Goal: Transaction & Acquisition: Purchase product/service

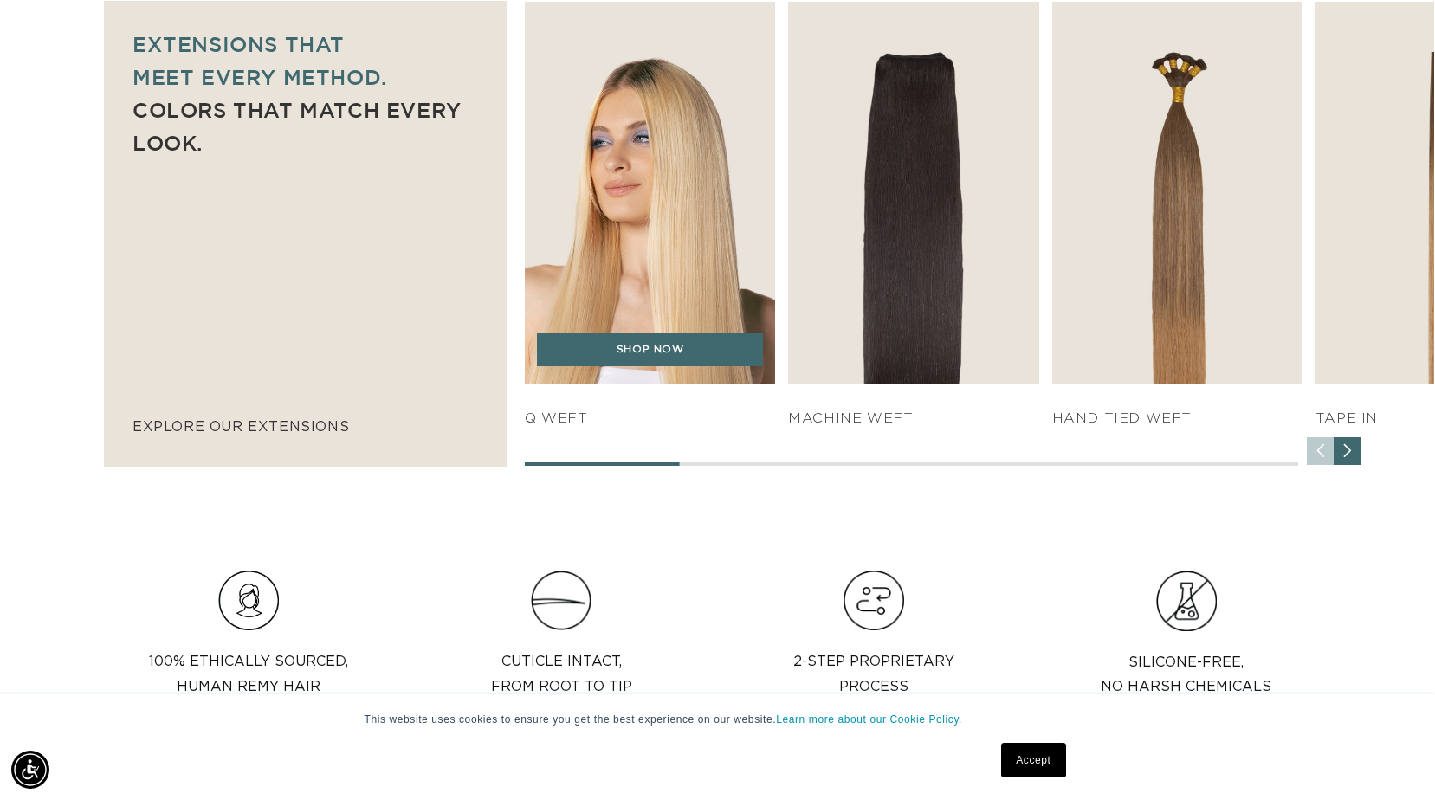
scroll to position [0, 2624]
click at [654, 279] on img "1 / 7" at bounding box center [650, 192] width 263 height 401
click at [639, 361] on link "SHOP NOW" at bounding box center [650, 349] width 226 height 33
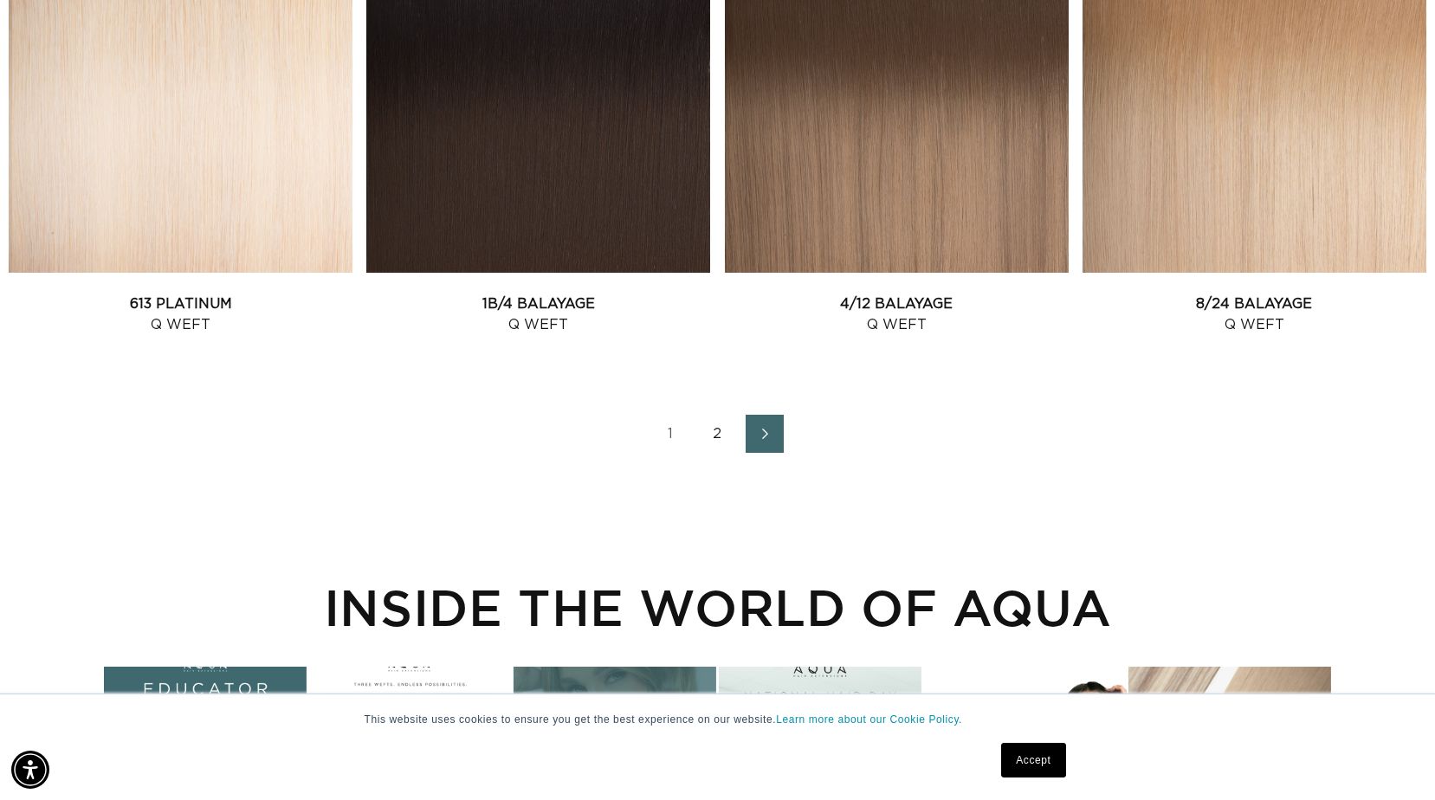
scroll to position [2425, 0]
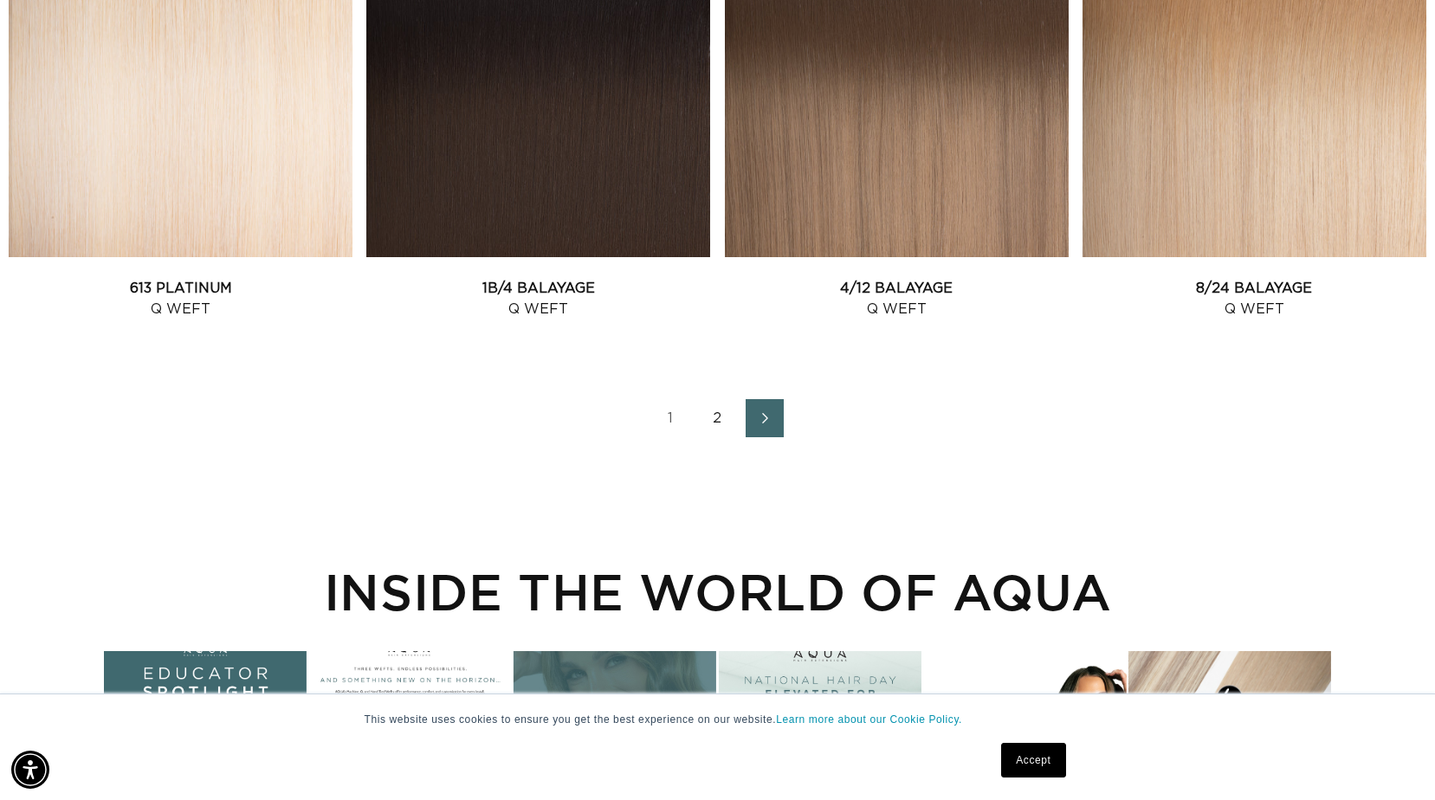
click at [711, 417] on link "2" at bounding box center [718, 418] width 38 height 38
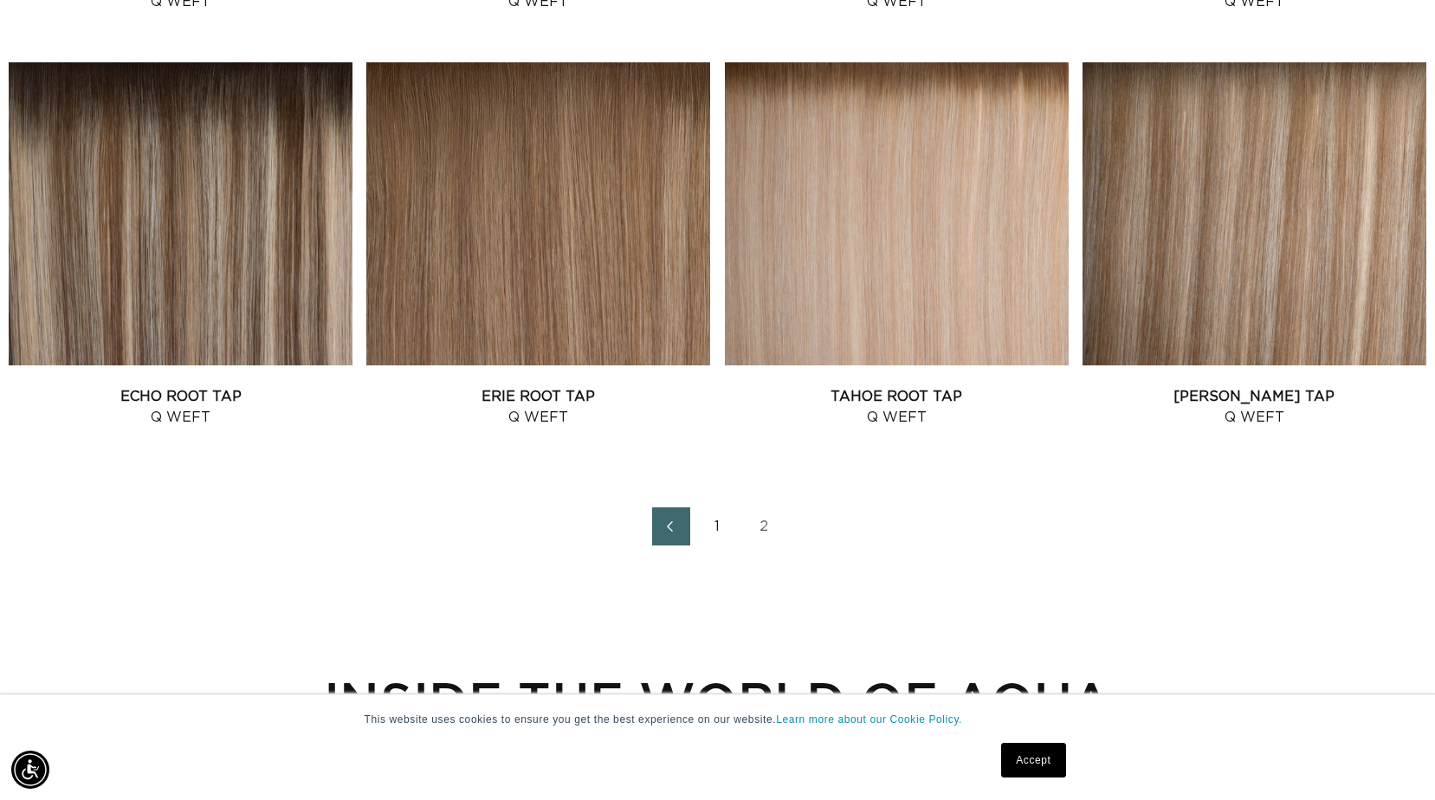
scroll to position [1905, 0]
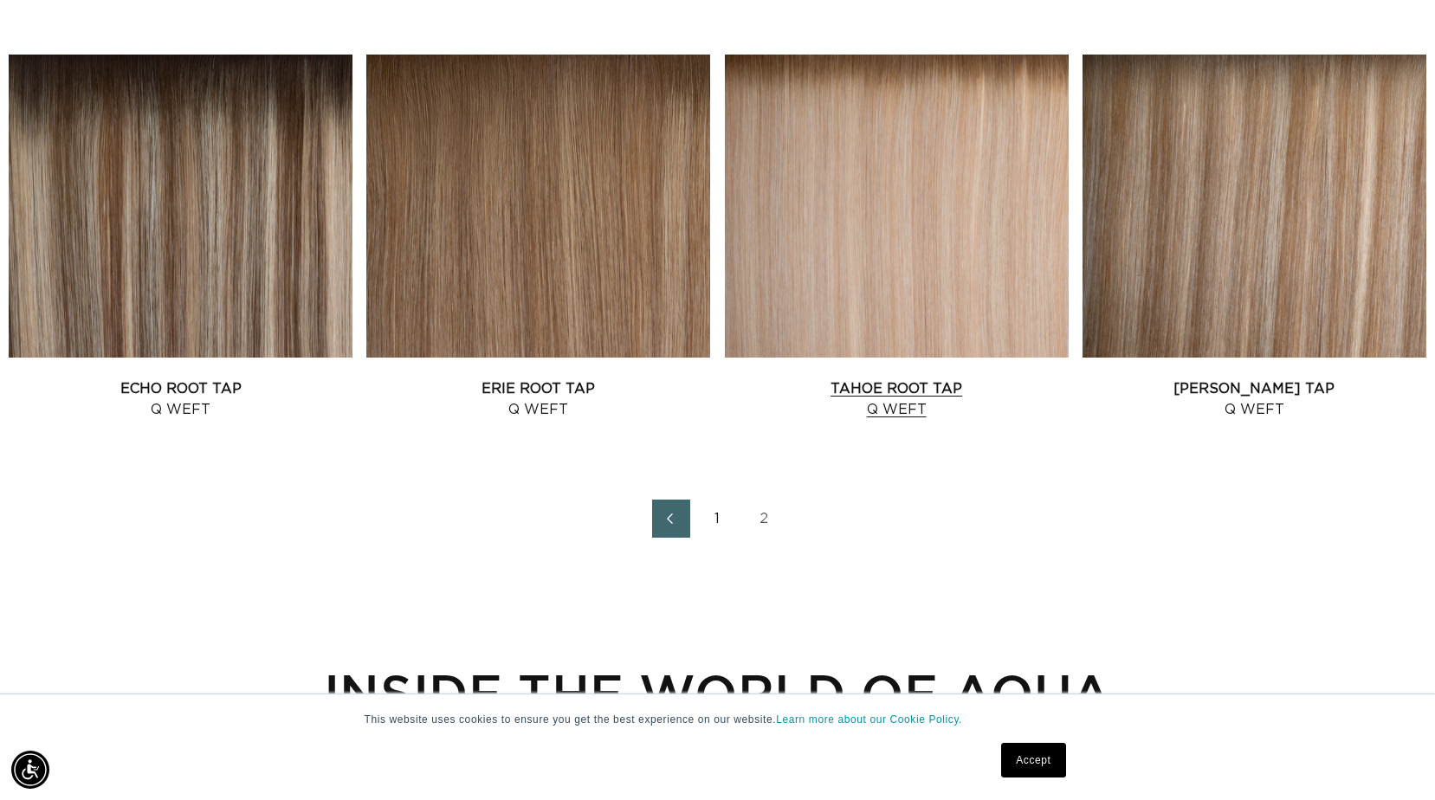
click at [817, 378] on link "Tahoe Root Tap Q Weft" at bounding box center [897, 399] width 344 height 42
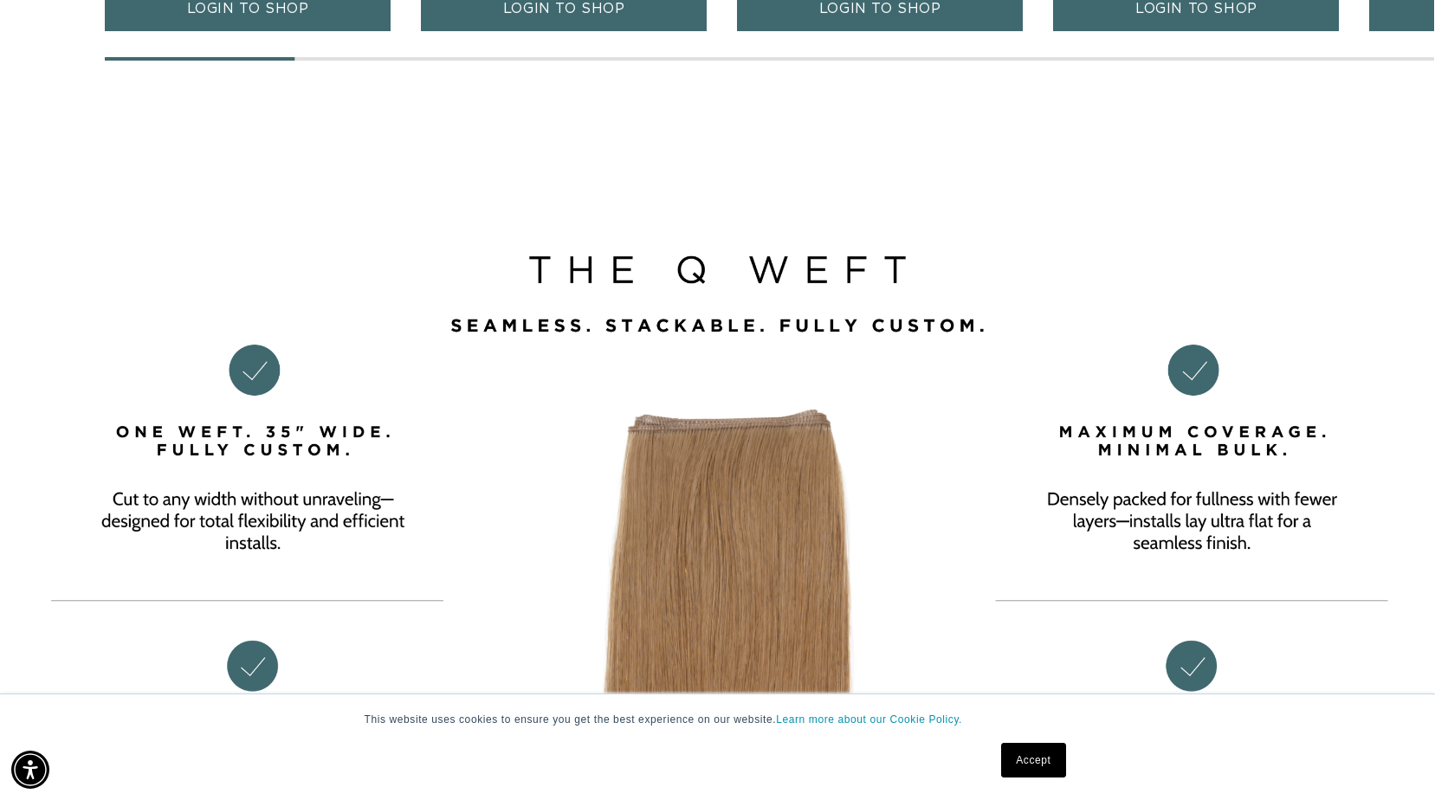
scroll to position [0, 1312]
